Goal: Task Accomplishment & Management: Manage account settings

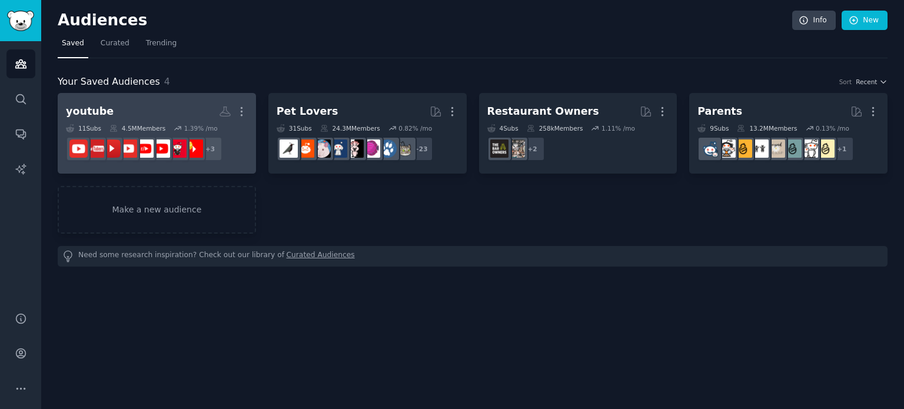
click at [178, 98] on link "youtube More 11 Sub s 4.5M Members 1.39 % /mo + 3" at bounding box center [157, 133] width 198 height 81
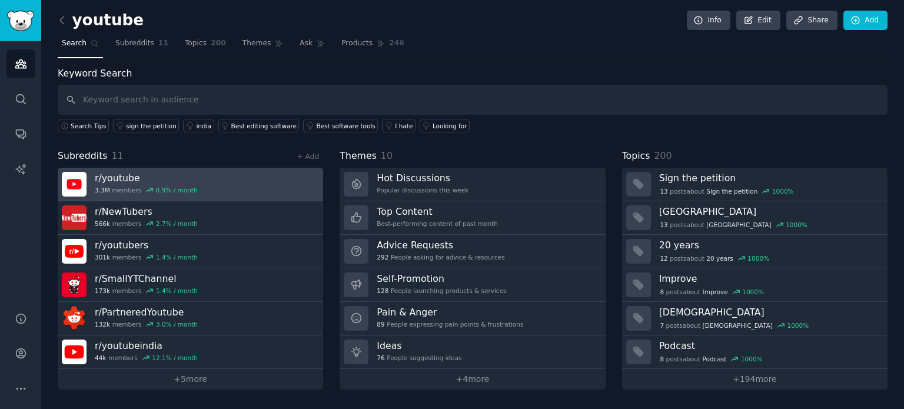
click at [185, 181] on h3 "r/ youtube" at bounding box center [146, 178] width 103 height 12
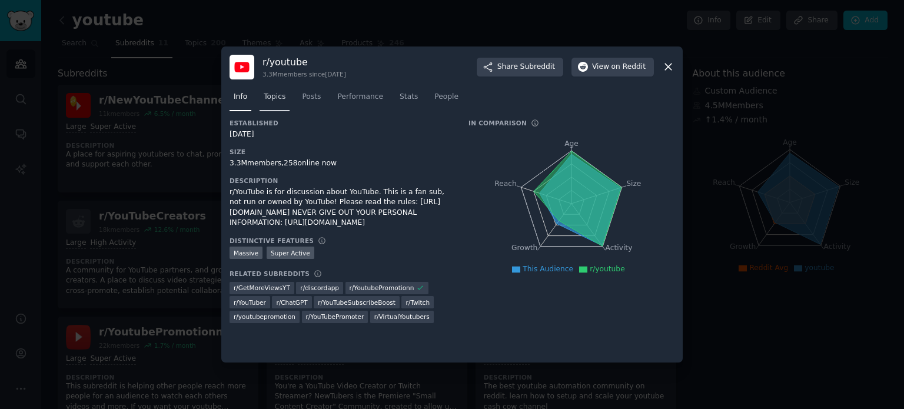
click at [263, 97] on link "Topics" at bounding box center [275, 100] width 30 height 24
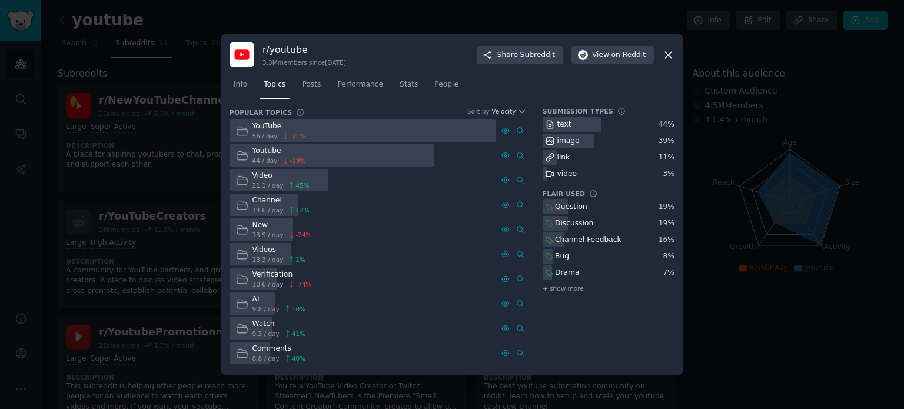
click at [237, 101] on div "Info Topics Posts Performance Stats People" at bounding box center [452, 87] width 445 height 40
click at [240, 82] on span "Info" at bounding box center [241, 84] width 14 height 11
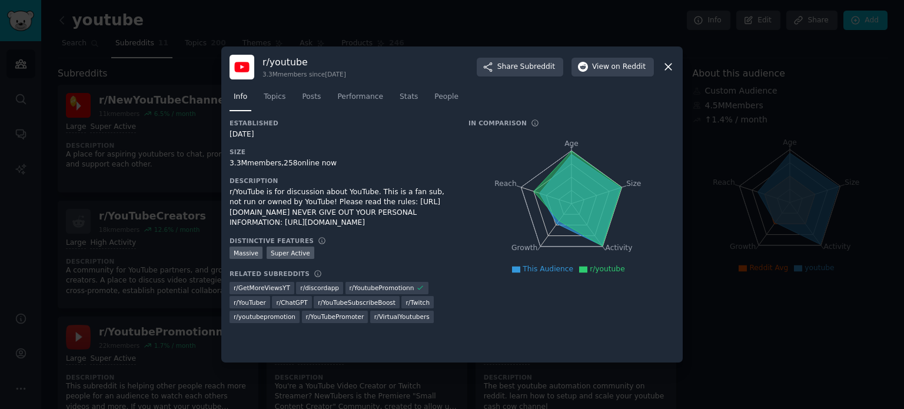
click at [662, 67] on icon at bounding box center [668, 67] width 12 height 12
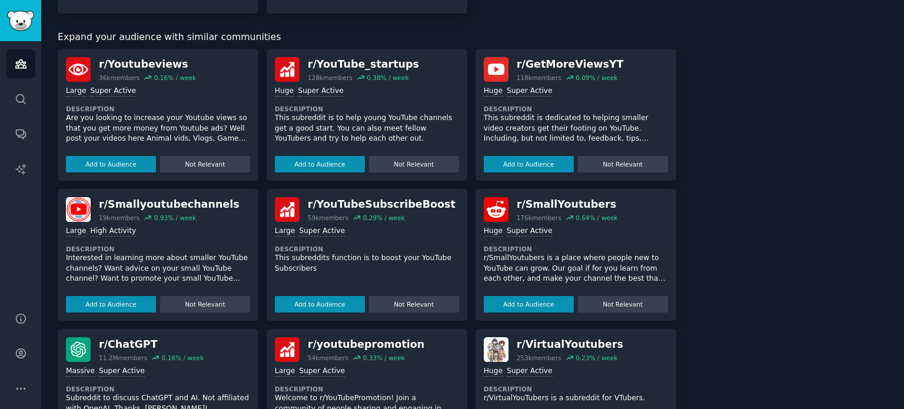
scroll to position [530, 0]
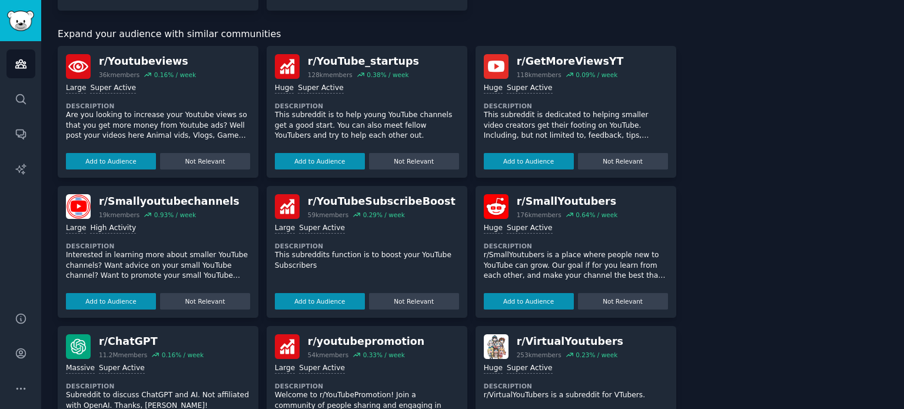
click at [404, 90] on div "Huge Super Active" at bounding box center [367, 88] width 184 height 11
click at [354, 58] on div "r/ YouTube_startups" at bounding box center [363, 61] width 111 height 15
click at [323, 160] on button "Add to Audience" at bounding box center [320, 161] width 90 height 16
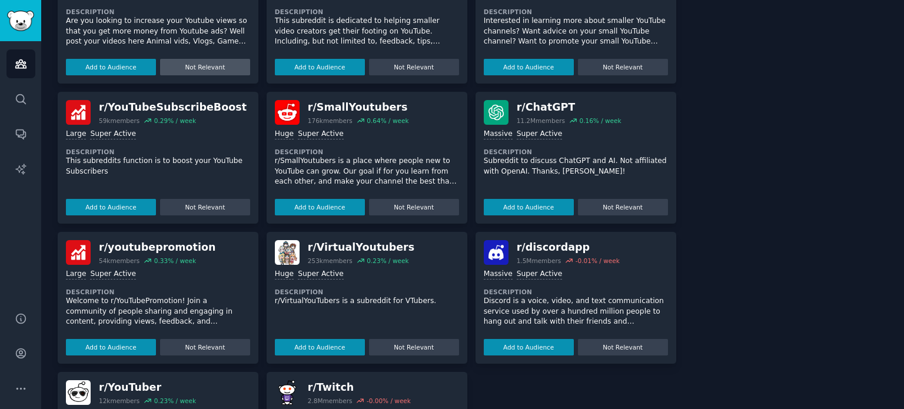
scroll to position [648, 0]
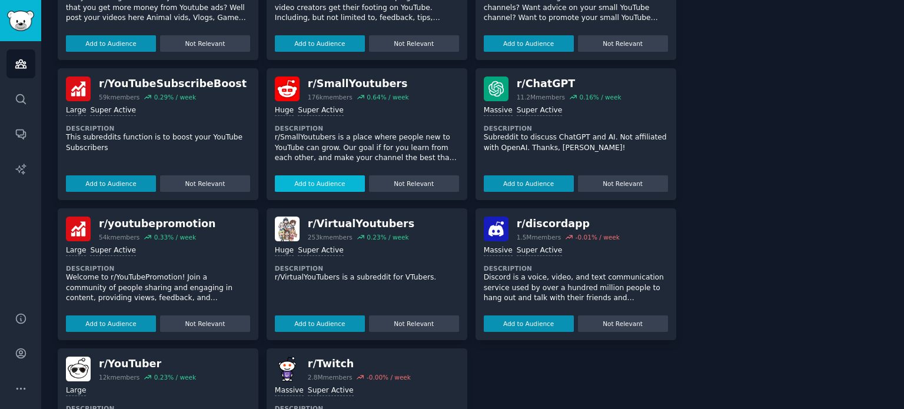
click at [321, 181] on button "Add to Audience" at bounding box center [320, 183] width 90 height 16
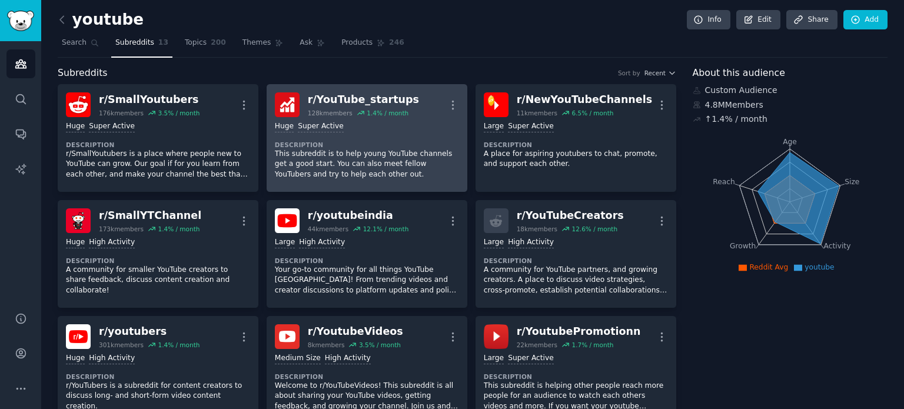
scroll to position [0, 0]
click at [389, 122] on div "Huge Super Active" at bounding box center [367, 127] width 184 height 11
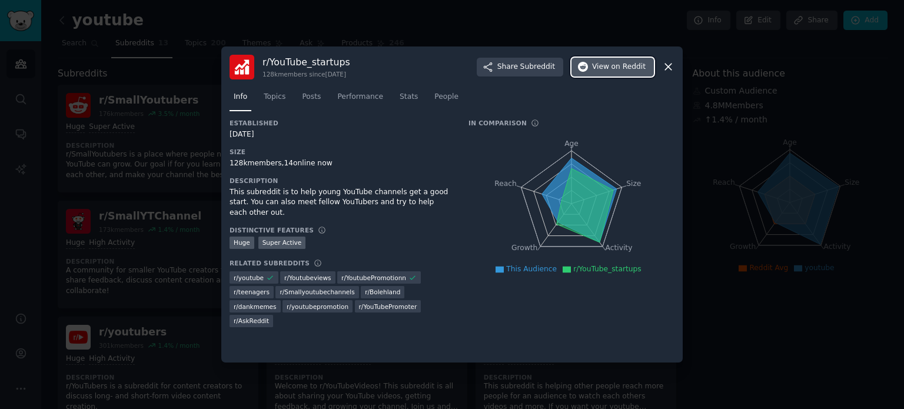
click at [612, 74] on button "View on Reddit" at bounding box center [613, 67] width 82 height 19
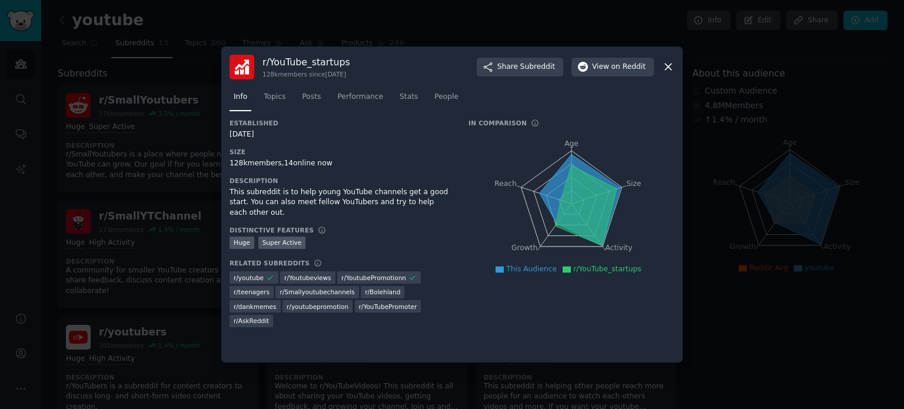
click at [665, 70] on icon at bounding box center [668, 67] width 6 height 6
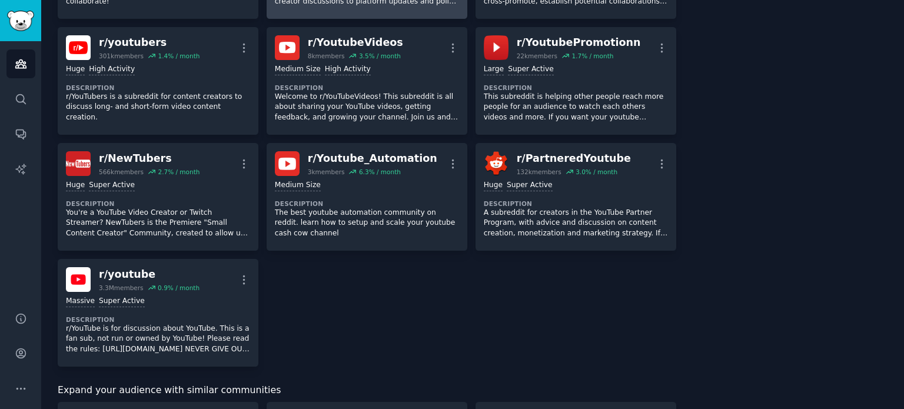
scroll to position [294, 0]
